Goal: Information Seeking & Learning: Learn about a topic

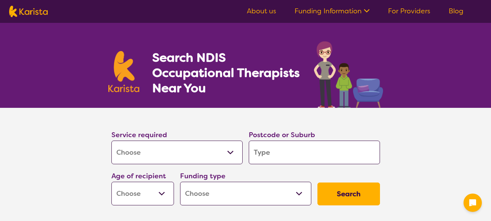
select select "[MEDICAL_DATA]"
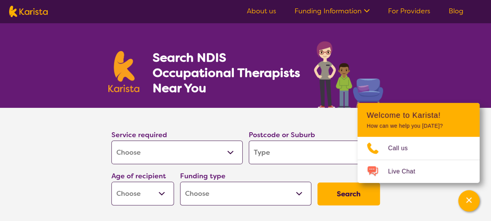
click at [257, 153] on input "search" at bounding box center [314, 153] width 131 height 24
type input "2790"
click at [161, 193] on select "Early Childhood - 0 to 9 Child - 10 to 11 Adolescent - 12 to 17 Adult - 18 to 6…" at bounding box center [142, 194] width 63 height 24
select select "AG"
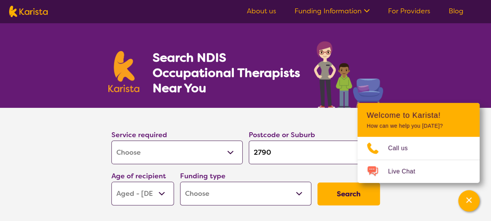
click at [111, 182] on select "Early Childhood - 0 to 9 Child - 10 to 11 Adolescent - 12 to 17 Adult - 18 to 6…" at bounding box center [142, 194] width 63 height 24
select select "AG"
click at [299, 195] on select "Home Care Package (HCP) National Disability Insurance Scheme (NDIS) I don't know" at bounding box center [245, 194] width 131 height 24
click at [298, 193] on select "Home Care Package (HCP) National Disability Insurance Scheme (NDIS) I don't know" at bounding box center [245, 194] width 131 height 24
click at [186, 194] on select "Home Care Package (HCP) National Disability Insurance Scheme (NDIS) I don't know" at bounding box center [245, 194] width 131 height 24
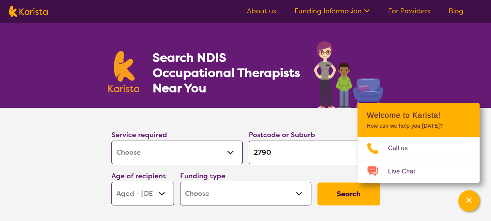
select select "i-don-t-know"
click at [180, 182] on select "Home Care Package (HCP) National Disability Insurance Scheme (NDIS) I don't know" at bounding box center [245, 194] width 131 height 24
select select "i-don-t-know"
click at [341, 193] on button "Search" at bounding box center [348, 194] width 63 height 23
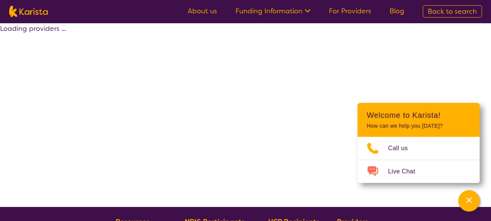
select select "[MEDICAL_DATA]"
select select "AG"
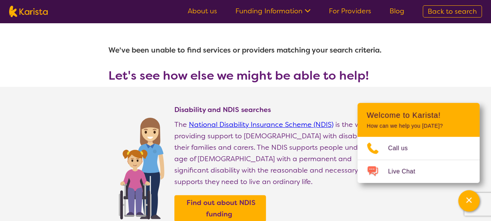
click at [445, 10] on span "Back to search" at bounding box center [452, 11] width 49 height 9
select select "[MEDICAL_DATA]"
select select "AG"
select select "i-don-t-know"
select select "[MEDICAL_DATA]"
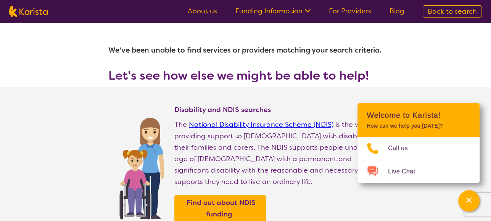
select select "AG"
select select "i-don-t-know"
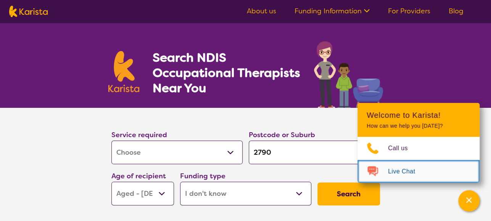
click at [406, 171] on span "Live Chat" at bounding box center [406, 171] width 36 height 11
